Goal: Transaction & Acquisition: Purchase product/service

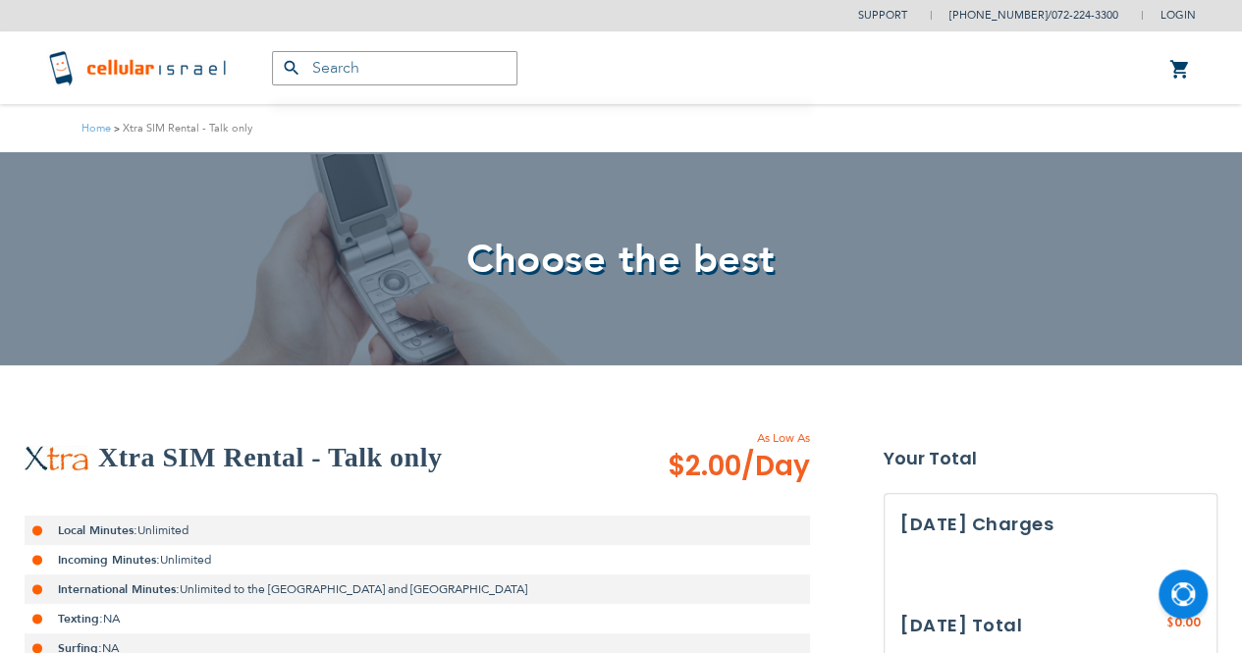
drag, startPoint x: 0, startPoint y: 0, endPoint x: 464, endPoint y: 301, distance: 553.5
click at [464, 301] on div "Choose the best" at bounding box center [621, 258] width 1242 height 213
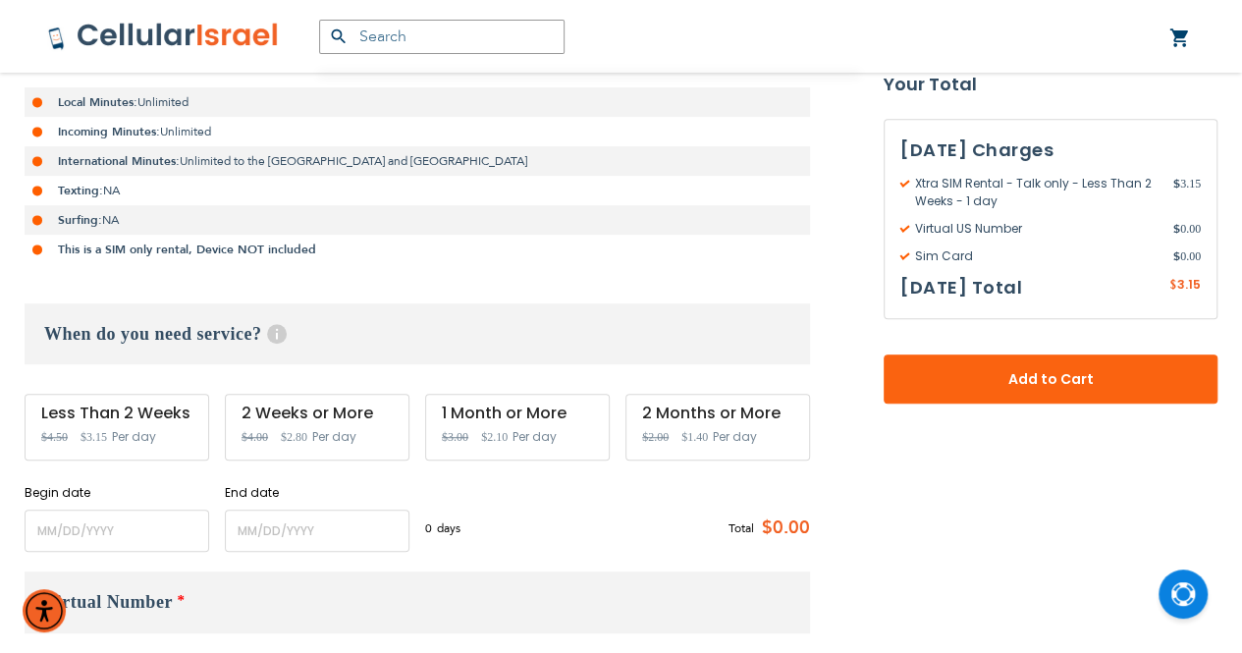
scroll to position [432, 0]
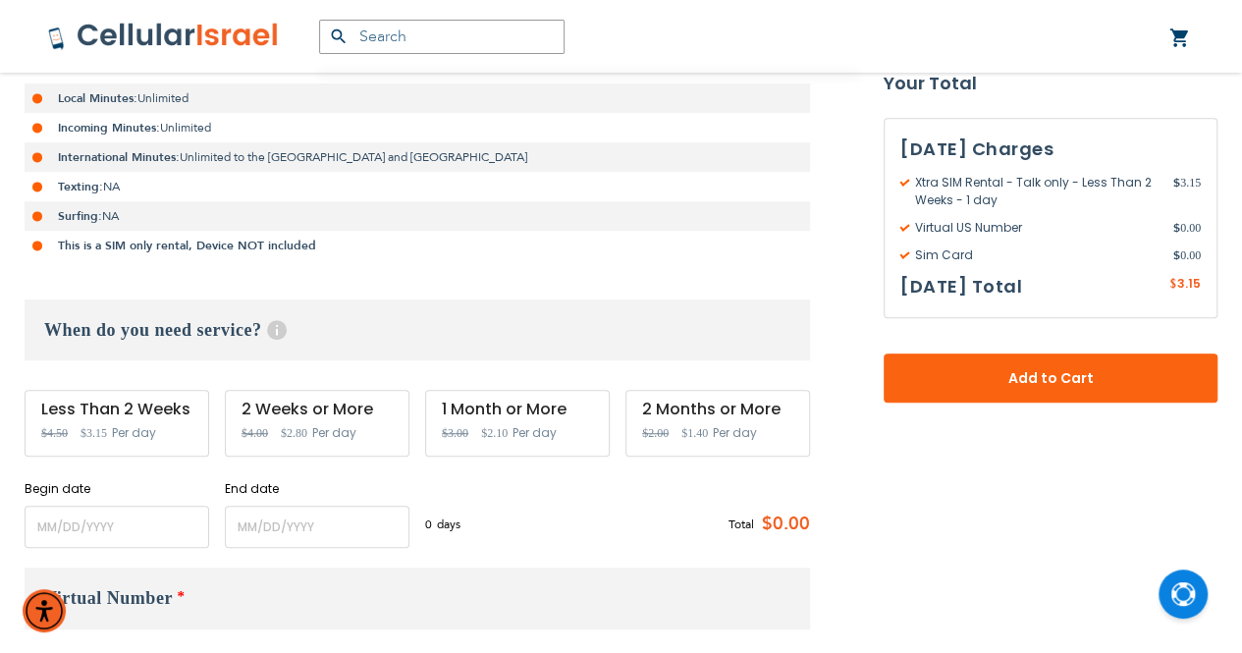
click at [732, 431] on span "Per day" at bounding box center [735, 433] width 44 height 18
click at [681, 414] on div "2 Months or More" at bounding box center [717, 409] width 151 height 18
drag, startPoint x: 687, startPoint y: 412, endPoint x: 648, endPoint y: 440, distance: 47.9
click at [648, 440] on span "$2.00" at bounding box center [655, 432] width 27 height 17
click at [724, 419] on div "2 Months or More Special Price $1.40 Regular Price $2.00 Per day" at bounding box center [717, 423] width 185 height 67
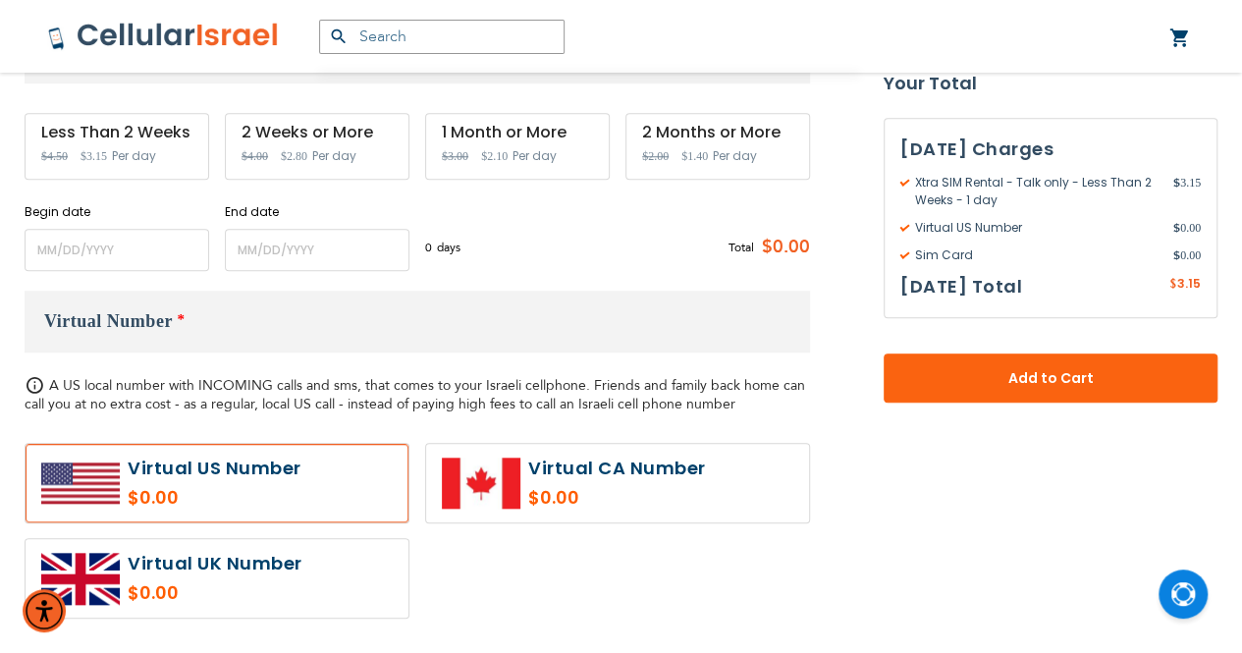
scroll to position [707, 0]
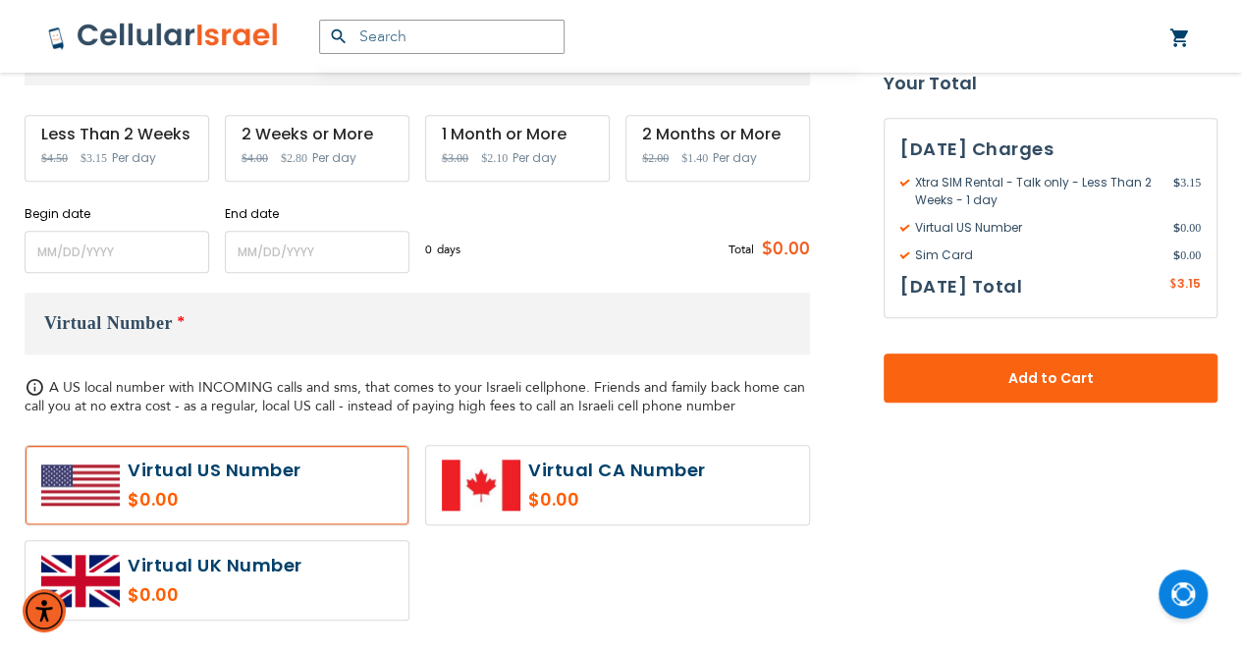
click at [283, 473] on label at bounding box center [217, 485] width 383 height 79
click at [299, 321] on h3 "Virtual Number *" at bounding box center [417, 324] width 785 height 62
click at [197, 311] on h3 "Virtual Number *" at bounding box center [417, 324] width 785 height 62
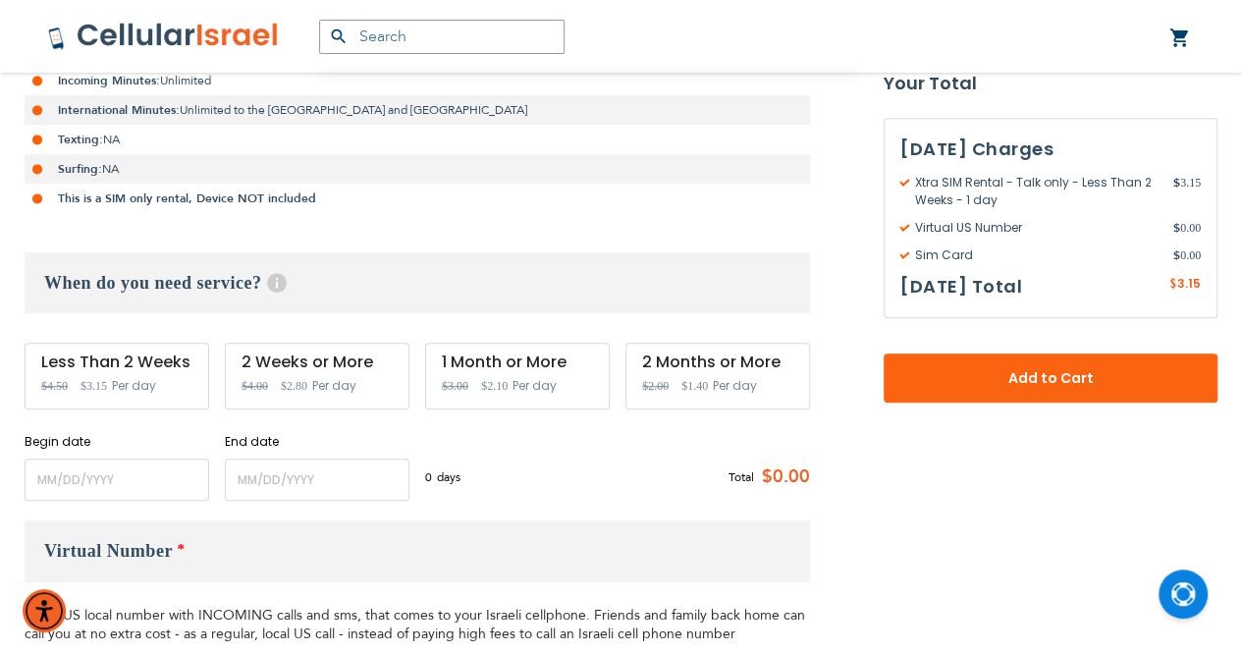
scroll to position [471, 0]
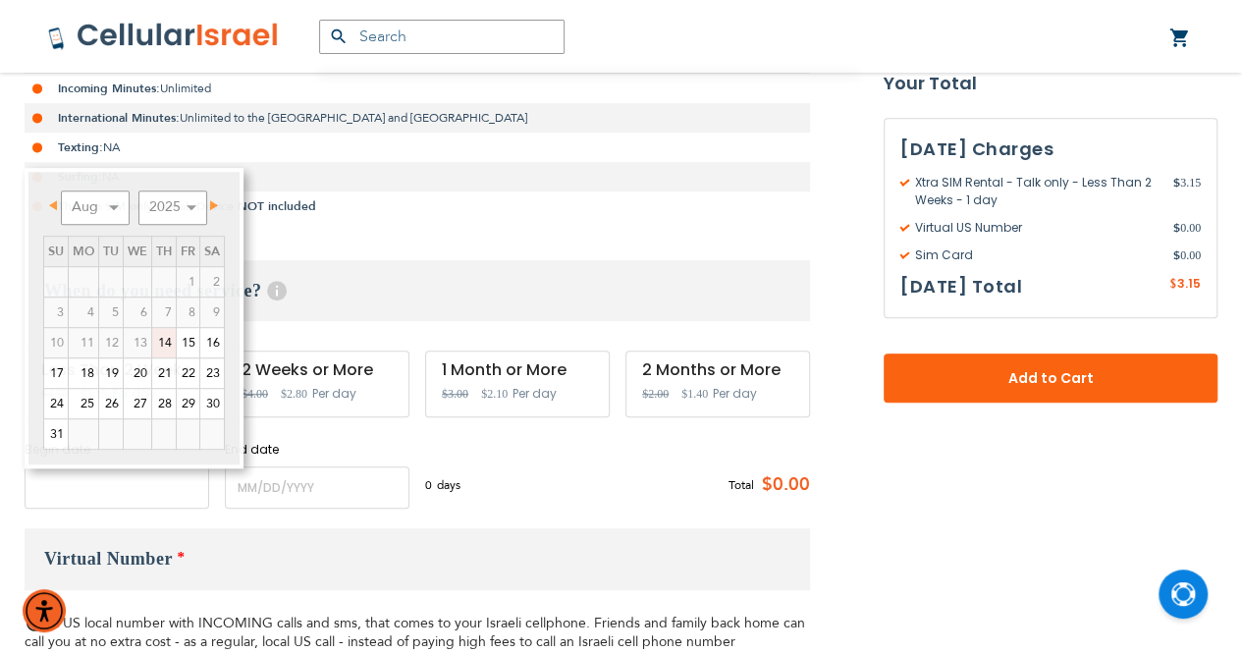
click at [79, 484] on input "name" at bounding box center [117, 487] width 185 height 42
click at [706, 382] on div "2 Months or More Special Price $1.40 Regular Price $2.00 Per day" at bounding box center [717, 383] width 185 height 67
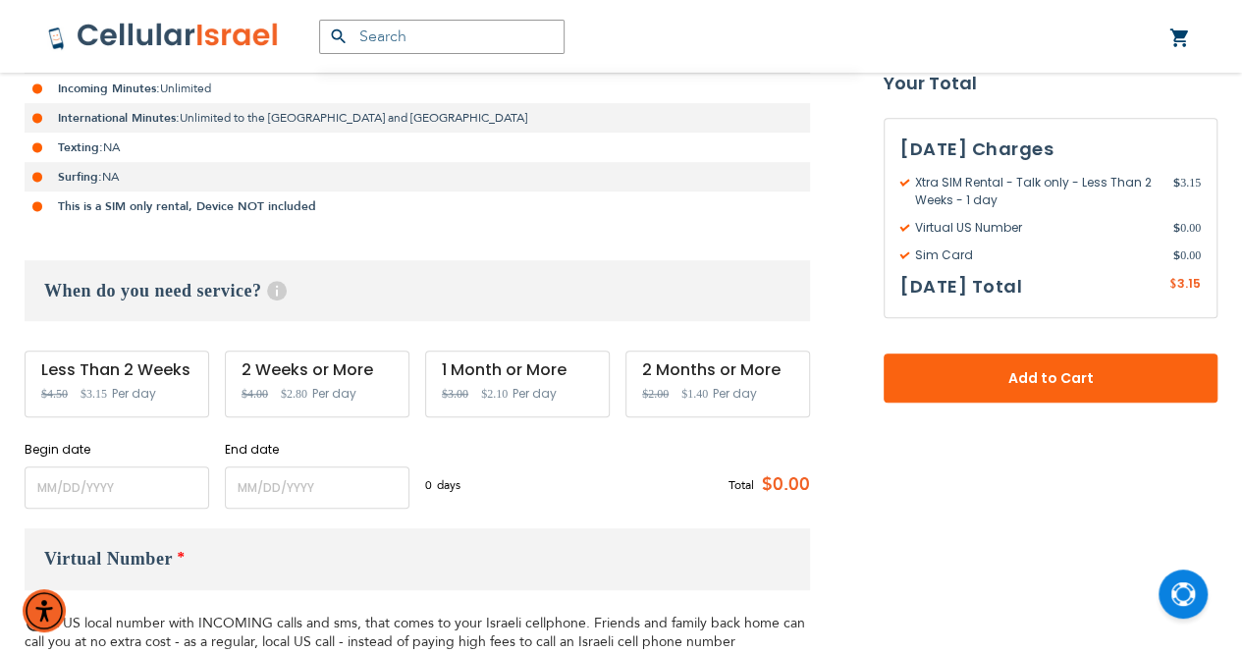
click at [706, 382] on div "2 Months or More Special Price $1.40 Regular Price $2.00 Per day" at bounding box center [717, 383] width 185 height 67
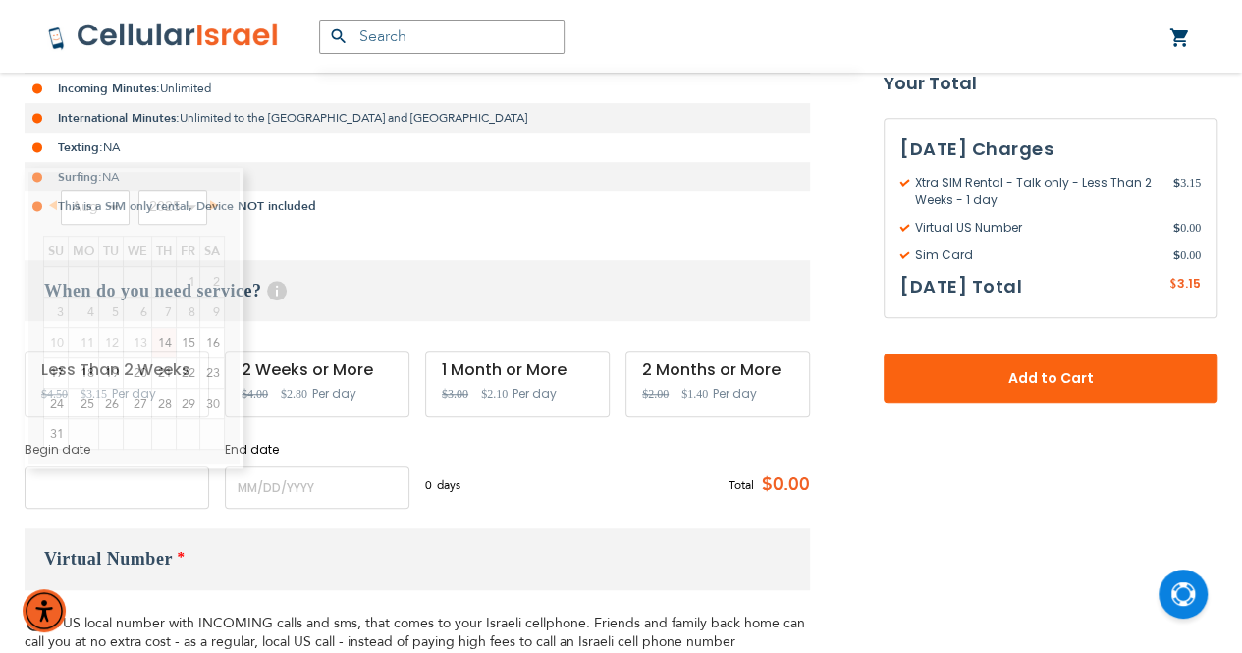
click at [118, 488] on input "name" at bounding box center [117, 487] width 185 height 42
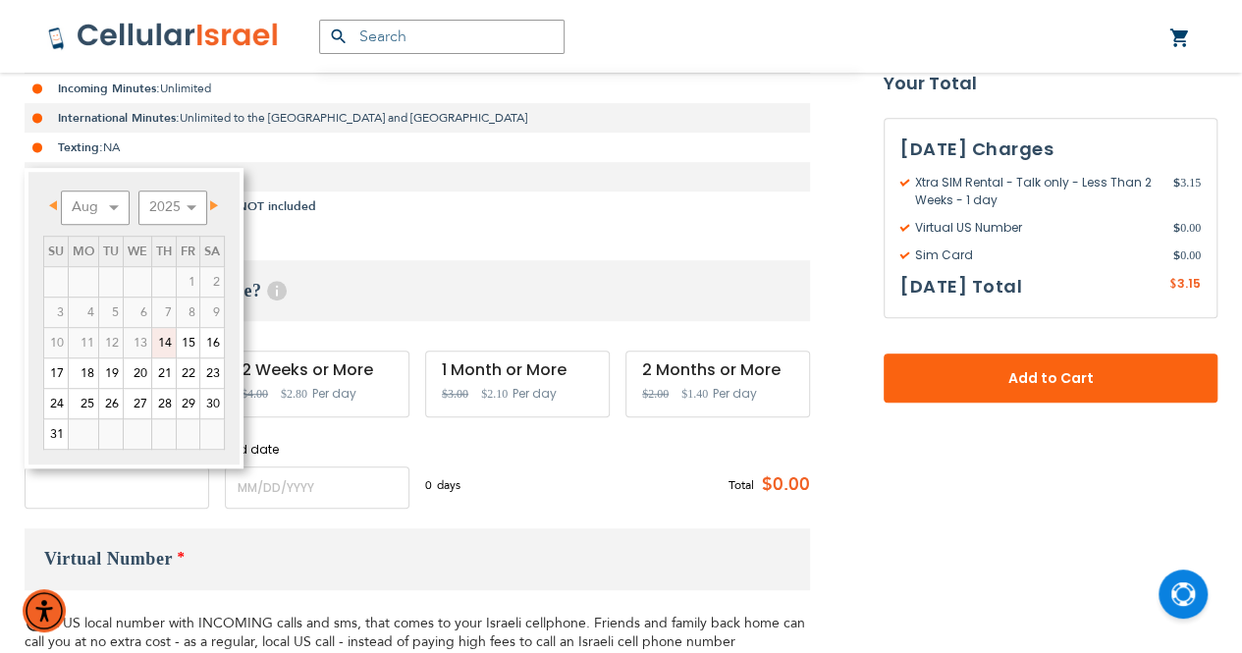
click at [132, 504] on input "name" at bounding box center [117, 487] width 185 height 42
click at [452, 225] on div "Xtra SIM Rental - Talk only As Low As $2.00 /Day Local Minutes: Unlimited Incom…" at bounding box center [417, 233] width 785 height 551
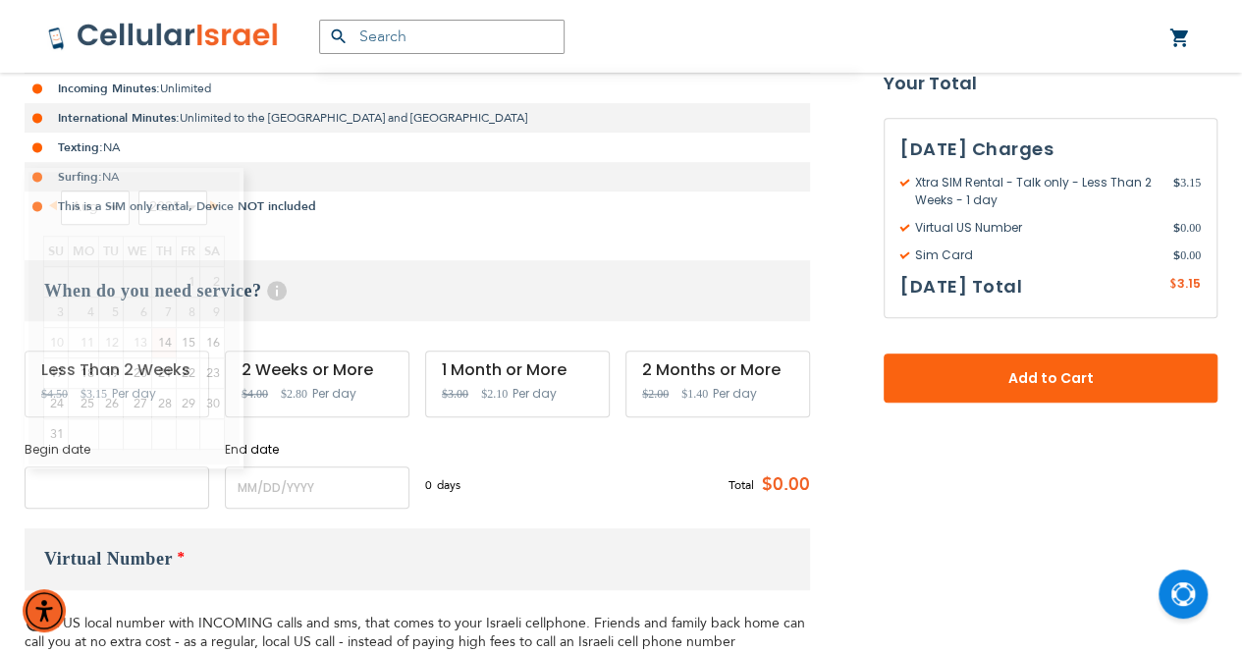
click at [56, 493] on input "name" at bounding box center [117, 487] width 185 height 42
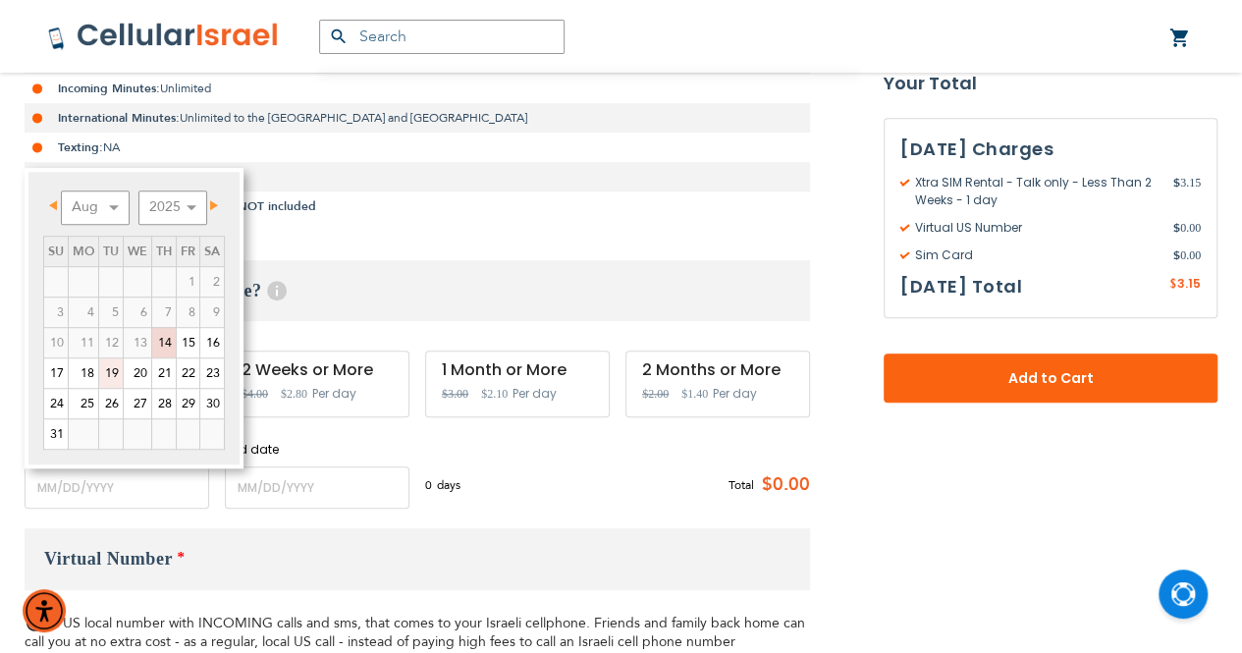
click at [110, 369] on link "19" at bounding box center [111, 372] width 24 height 29
type input "[DATE]"
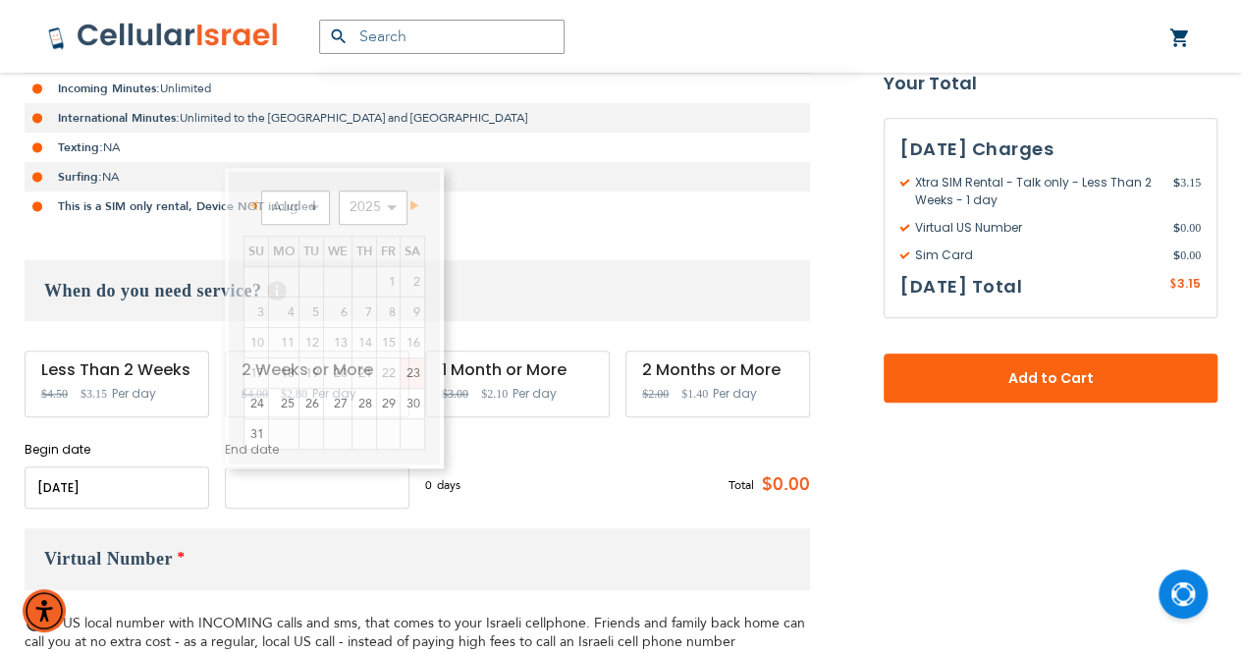
click at [258, 491] on input "name" at bounding box center [317, 487] width 185 height 42
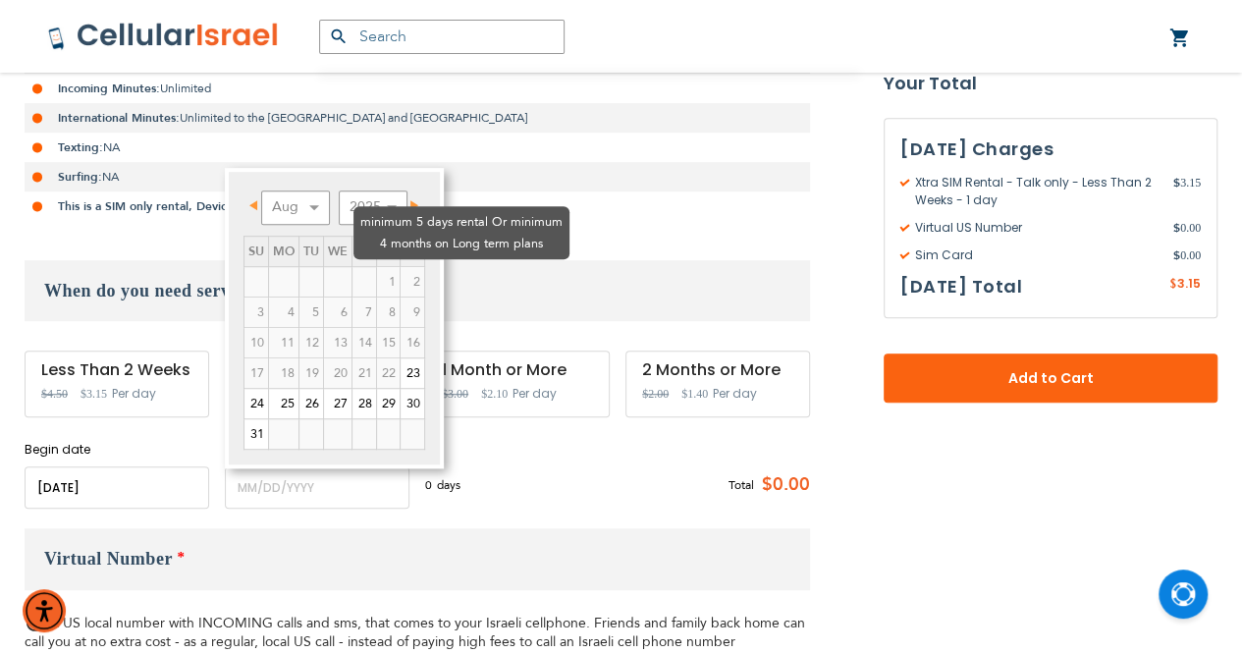
click at [400, 266] on td "2" at bounding box center [412, 281] width 25 height 30
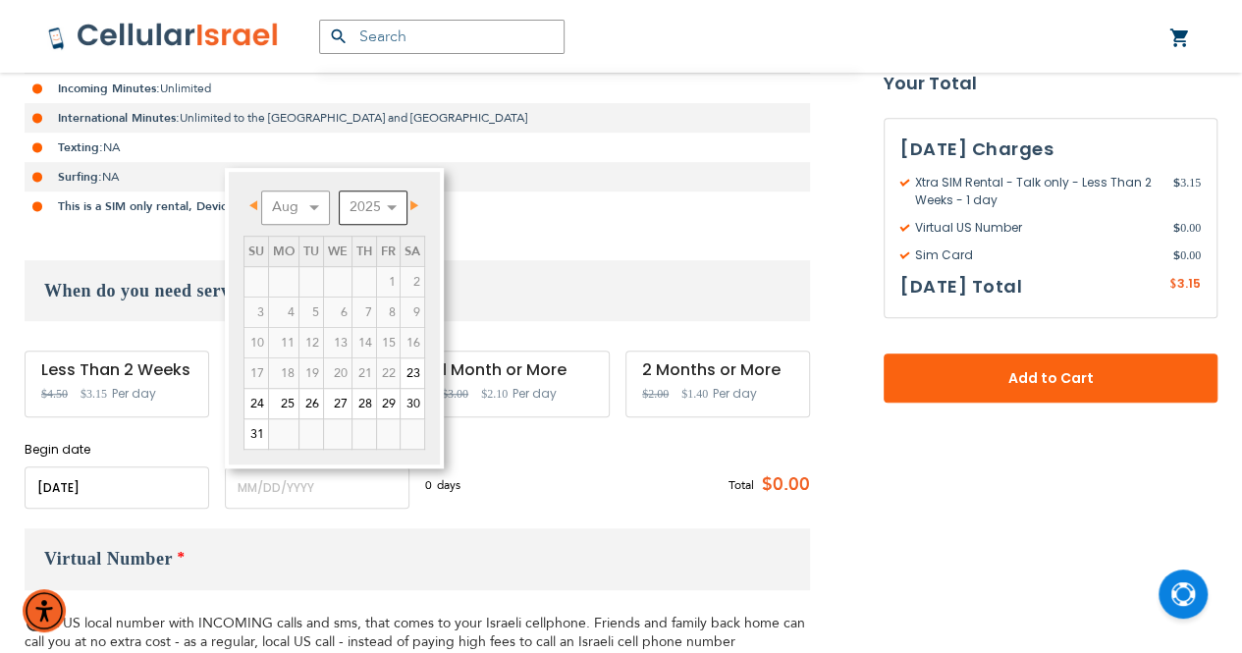
click at [383, 202] on select "2025 2026 2027 2028 2029 2030 2031 2032 2033 2034 2035" at bounding box center [373, 207] width 69 height 34
click at [313, 206] on select "Jan Feb Mar Apr May Jun [DATE] Aug Sep Oct Nov Dec" at bounding box center [295, 207] width 69 height 34
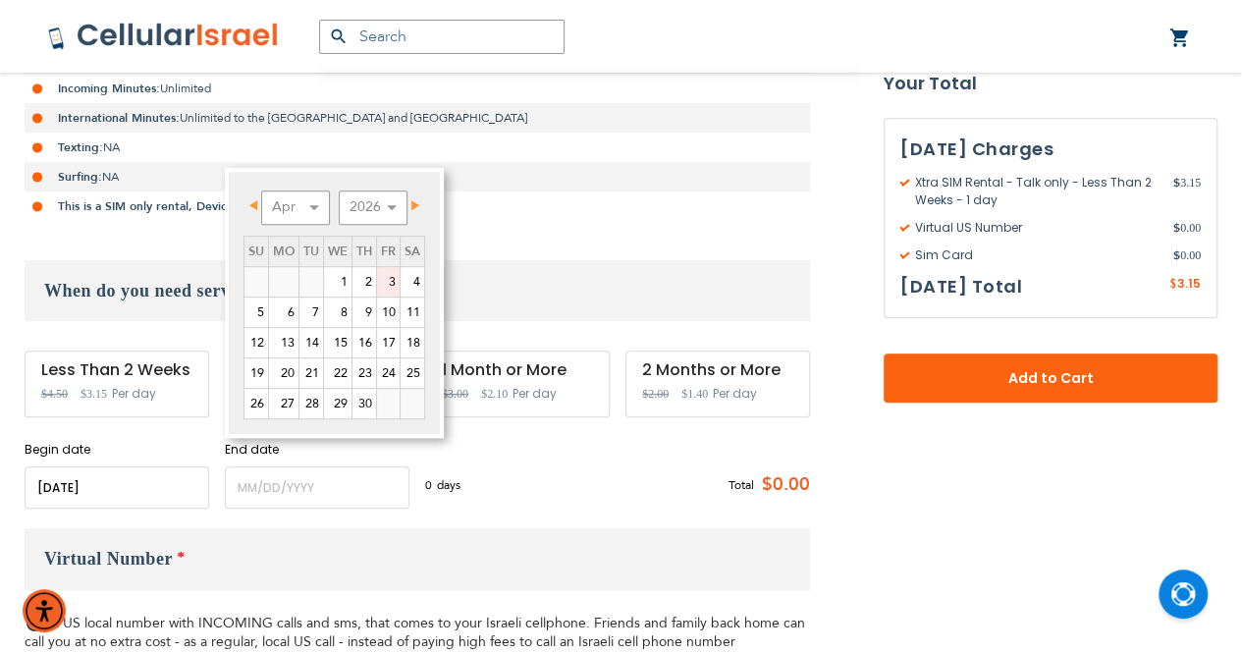
click at [384, 267] on link "3" at bounding box center [388, 281] width 23 height 29
type input "[DATE]"
